Goal: Task Accomplishment & Management: Manage account settings

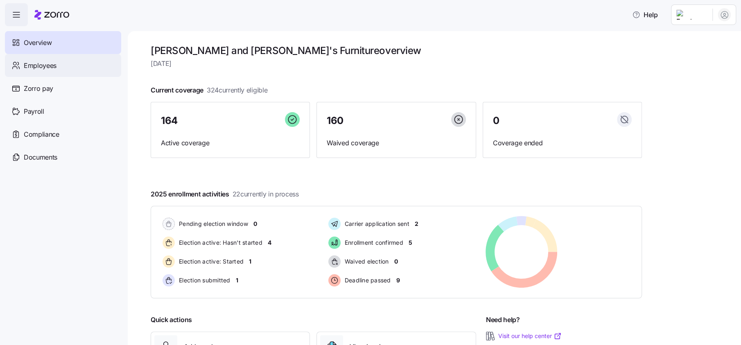
click at [47, 61] on span "Employees" at bounding box center [40, 66] width 33 height 10
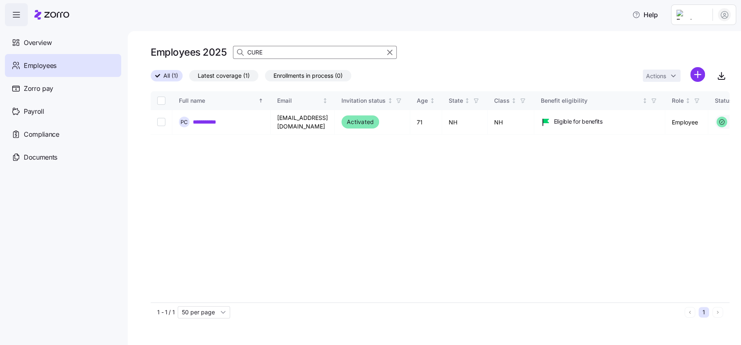
click at [694, 16] on html "**********" at bounding box center [370, 170] width 741 height 340
click at [700, 83] on div "Log out" at bounding box center [692, 83] width 32 height 9
